Goal: Information Seeking & Learning: Learn about a topic

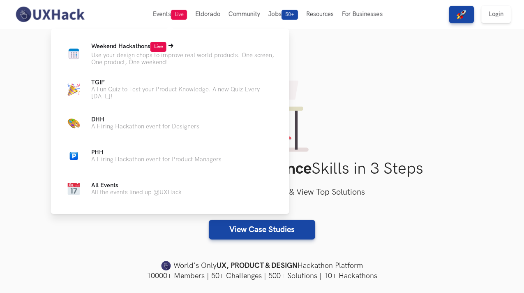
click at [132, 56] on p "Use your design chops to improve real world products. One screen, One product, …" at bounding box center [183, 59] width 185 height 14
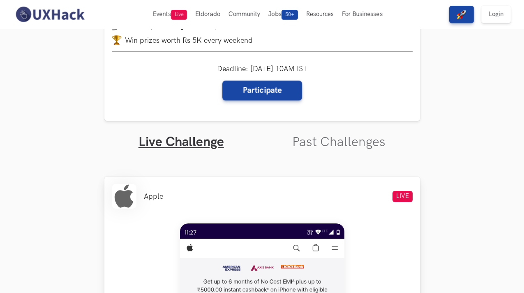
scroll to position [158, 0]
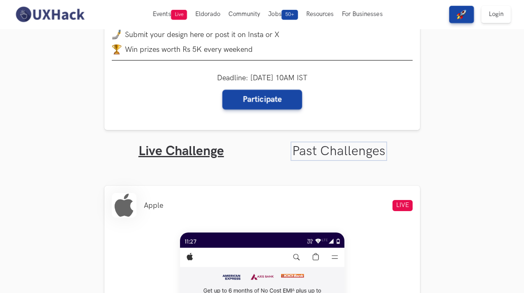
click at [308, 148] on link "Past Challenges" at bounding box center [338, 151] width 93 height 16
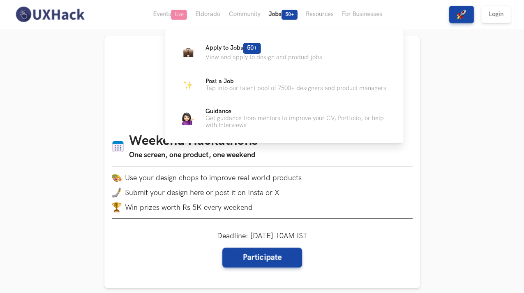
click at [276, 12] on button "Jobs 50+" at bounding box center [282, 14] width 37 height 29
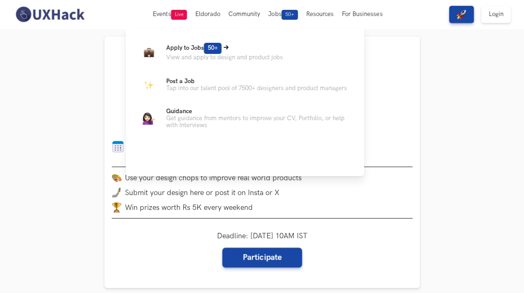
click at [197, 52] on p "Apply to Jobs 50+" at bounding box center [224, 48] width 117 height 11
